Goal: Navigation & Orientation: Find specific page/section

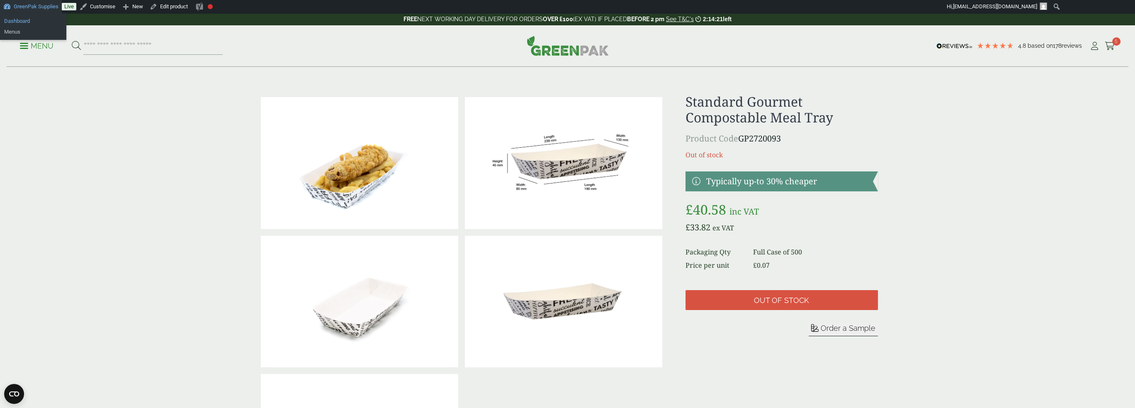
click at [23, 19] on link "Dashboard" at bounding box center [33, 21] width 66 height 11
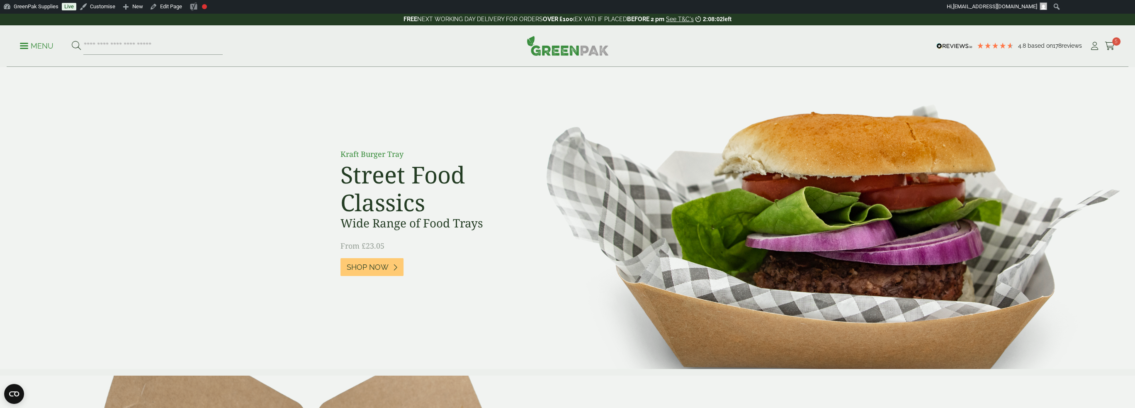
click at [35, 43] on p "Menu" at bounding box center [37, 46] width 34 height 10
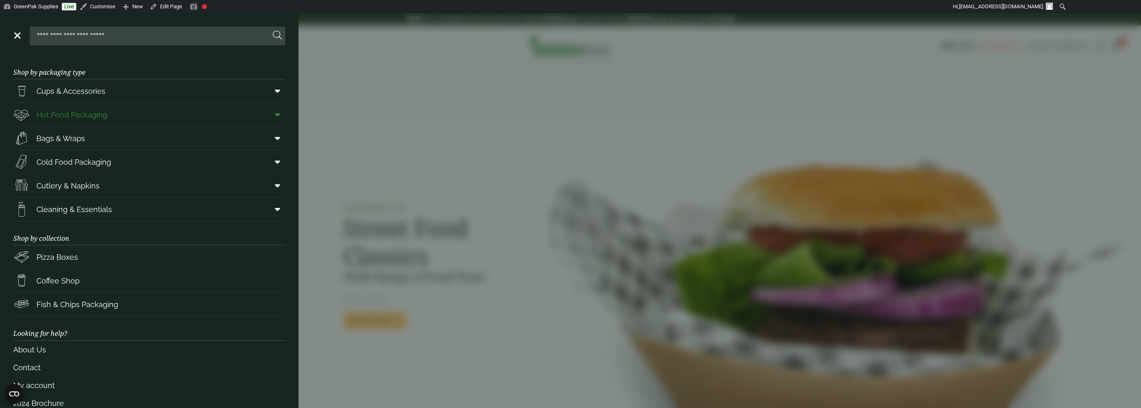
click at [275, 112] on icon at bounding box center [277, 114] width 5 height 8
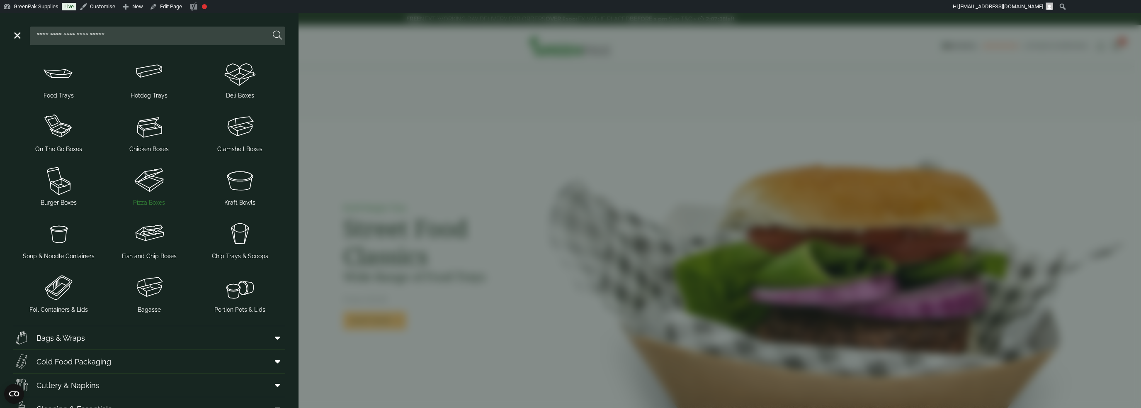
scroll to position [83, 0]
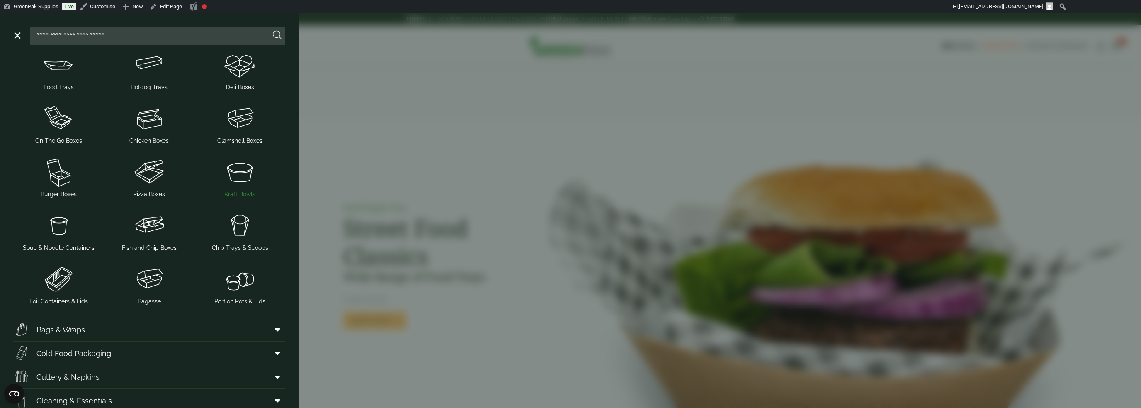
click at [231, 172] on img at bounding box center [240, 171] width 84 height 33
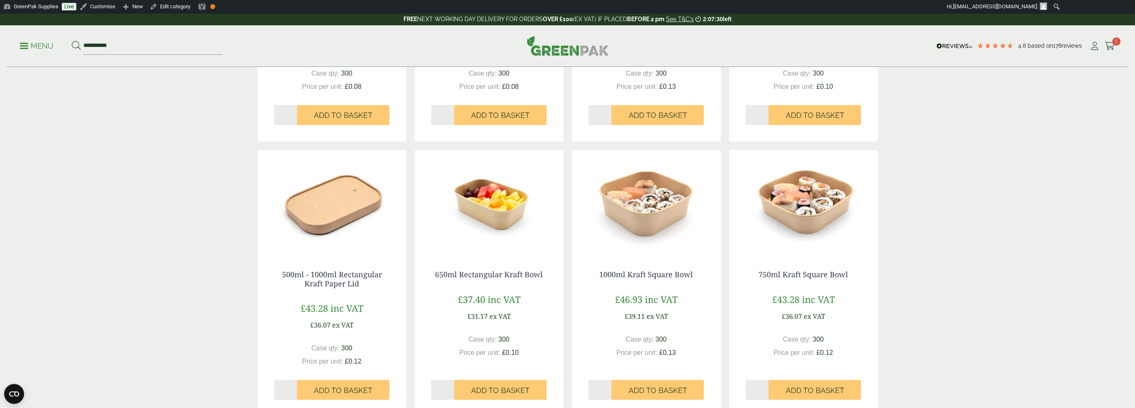
scroll to position [705, 0]
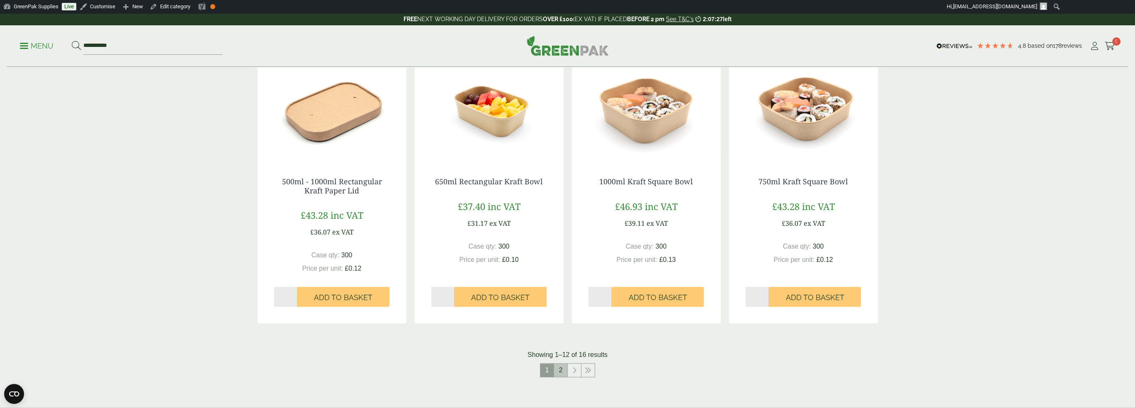
click at [562, 374] on link "2" at bounding box center [560, 369] width 13 height 13
